Goal: Navigation & Orientation: Go to known website

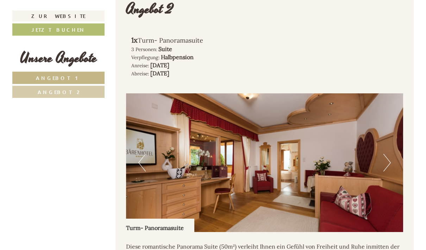
scroll to position [890, 0]
click at [387, 154] on button "Next" at bounding box center [386, 163] width 7 height 18
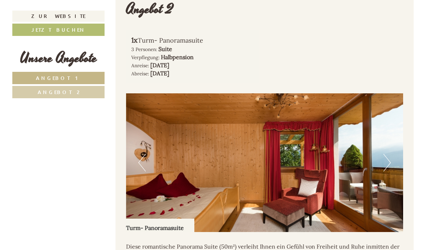
click at [387, 154] on button "Next" at bounding box center [386, 163] width 7 height 18
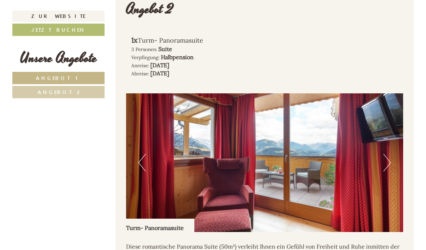
click at [387, 154] on button "Next" at bounding box center [386, 163] width 7 height 18
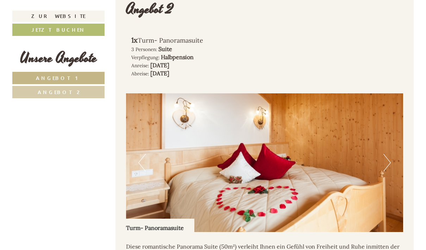
click at [387, 154] on button "Next" at bounding box center [386, 163] width 7 height 18
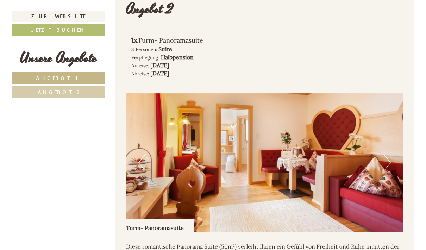
click at [387, 154] on button "Next" at bounding box center [386, 163] width 7 height 18
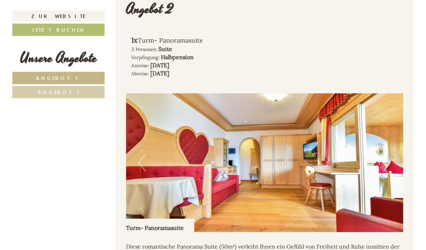
click at [129, 147] on img at bounding box center [264, 162] width 277 height 139
click at [143, 154] on button "Previous" at bounding box center [141, 163] width 7 height 18
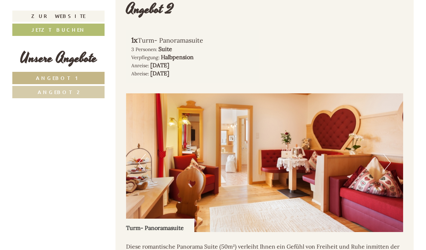
click at [390, 154] on button "Next" at bounding box center [386, 163] width 7 height 18
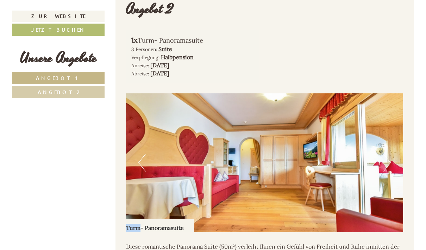
click at [390, 154] on button "Next" at bounding box center [386, 163] width 7 height 18
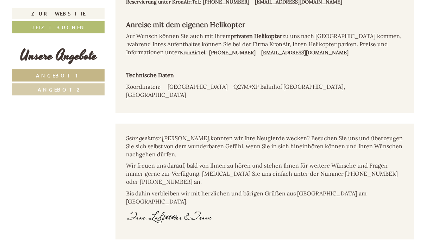
scroll to position [4380, 0]
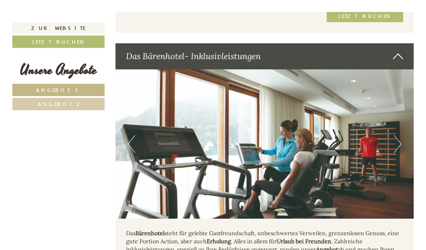
scroll to position [1324, 0]
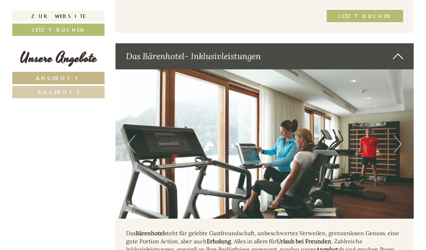
click at [399, 135] on button "Next" at bounding box center [397, 144] width 7 height 18
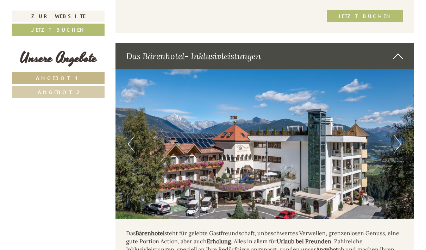
click at [399, 135] on button "Next" at bounding box center [397, 144] width 7 height 18
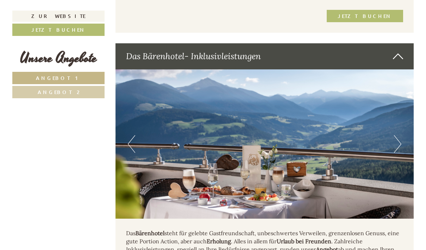
click at [399, 135] on button "Next" at bounding box center [397, 144] width 7 height 18
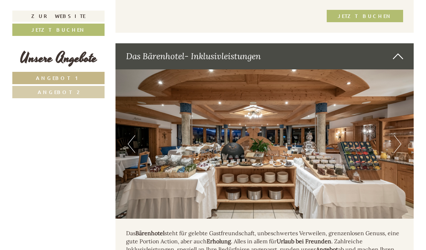
click at [396, 135] on button "Next" at bounding box center [397, 144] width 7 height 18
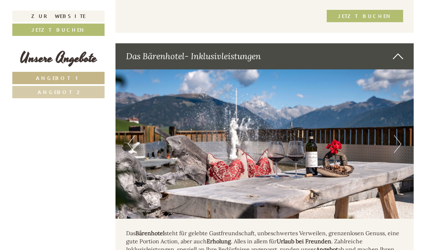
click at [396, 135] on button "Next" at bounding box center [397, 144] width 7 height 18
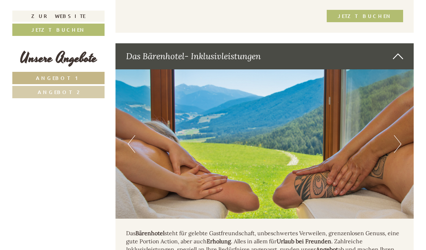
click at [399, 135] on button "Next" at bounding box center [397, 144] width 7 height 18
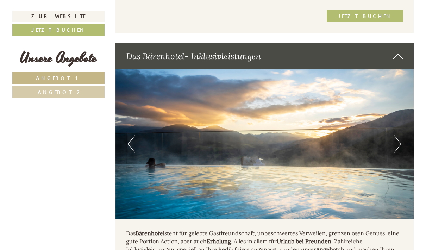
click at [399, 135] on button "Next" at bounding box center [397, 144] width 7 height 18
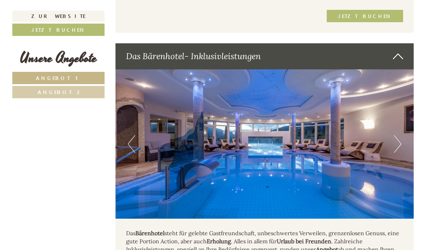
click at [399, 135] on button "Next" at bounding box center [397, 144] width 7 height 18
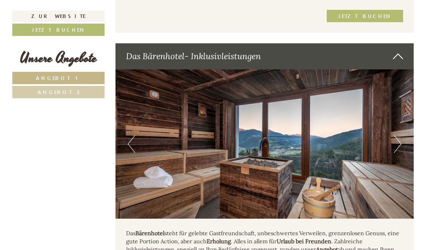
click at [399, 135] on button "Next" at bounding box center [397, 144] width 7 height 18
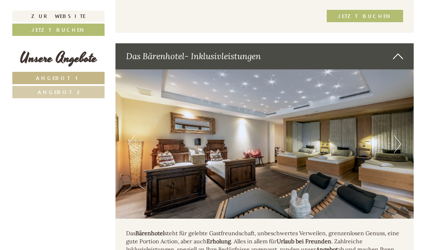
click at [399, 135] on button "Next" at bounding box center [397, 144] width 7 height 18
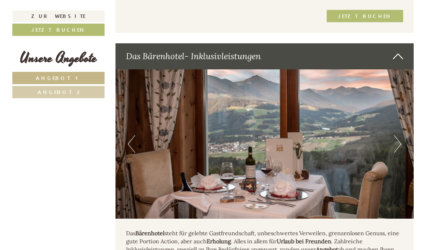
click at [399, 135] on button "Next" at bounding box center [397, 144] width 7 height 18
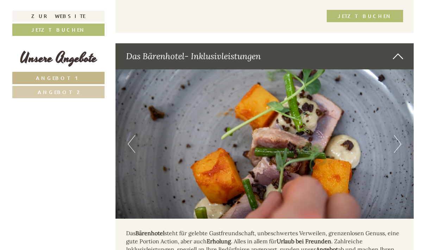
click at [399, 135] on button "Next" at bounding box center [397, 144] width 7 height 18
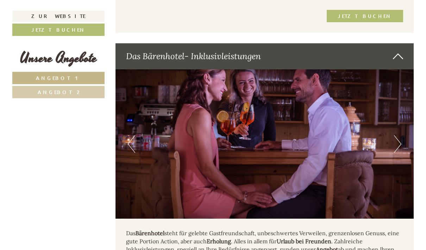
click at [399, 135] on button "Next" at bounding box center [397, 144] width 7 height 18
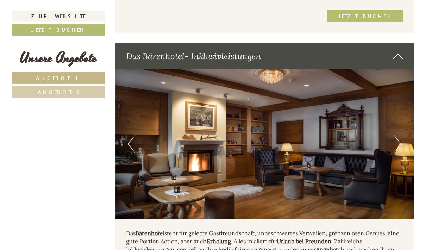
click at [399, 135] on button "Next" at bounding box center [397, 144] width 7 height 18
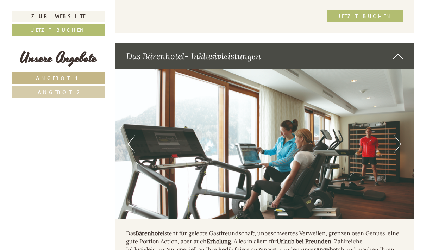
click at [399, 135] on button "Next" at bounding box center [397, 144] width 7 height 18
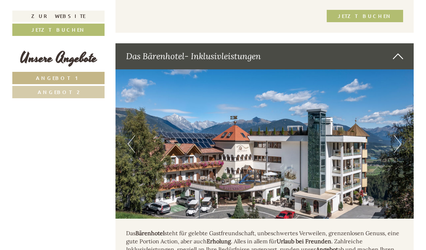
click at [399, 135] on button "Next" at bounding box center [397, 144] width 7 height 18
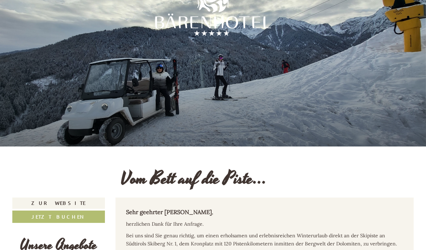
scroll to position [0, 0]
